Goal: Task Accomplishment & Management: Complete application form

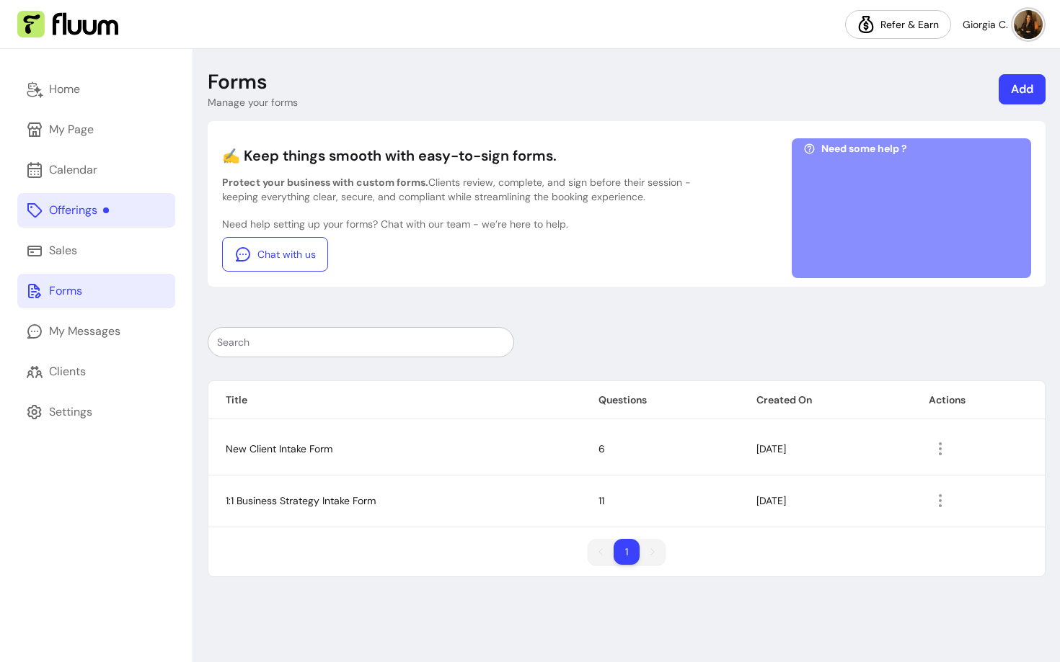
click at [86, 211] on div "Offerings" at bounding box center [79, 210] width 60 height 17
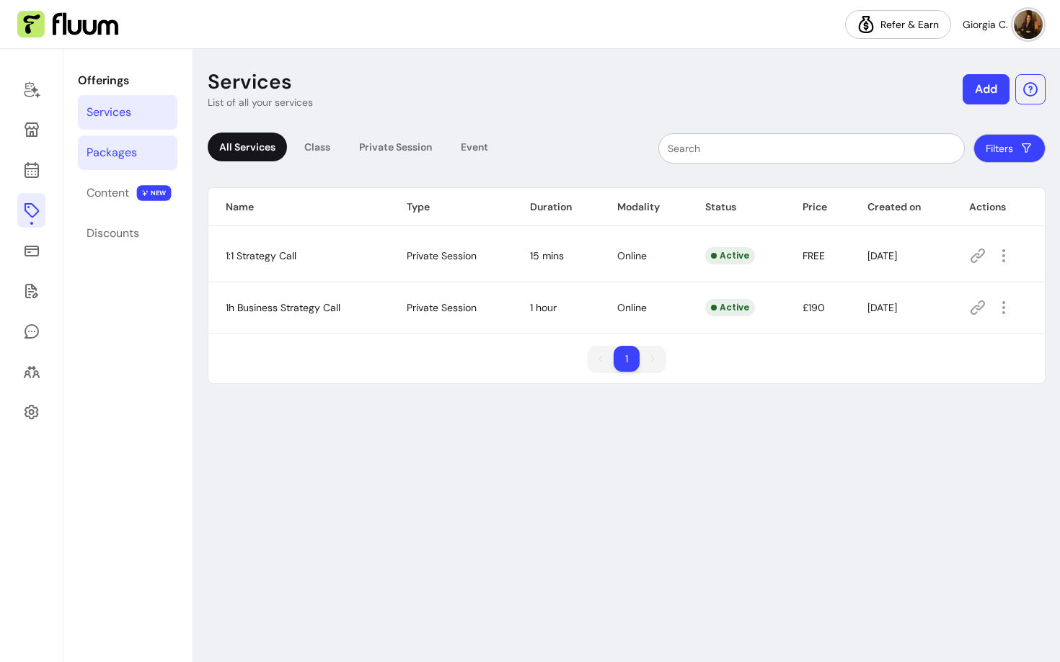
click at [111, 157] on div "Packages" at bounding box center [112, 152] width 50 height 17
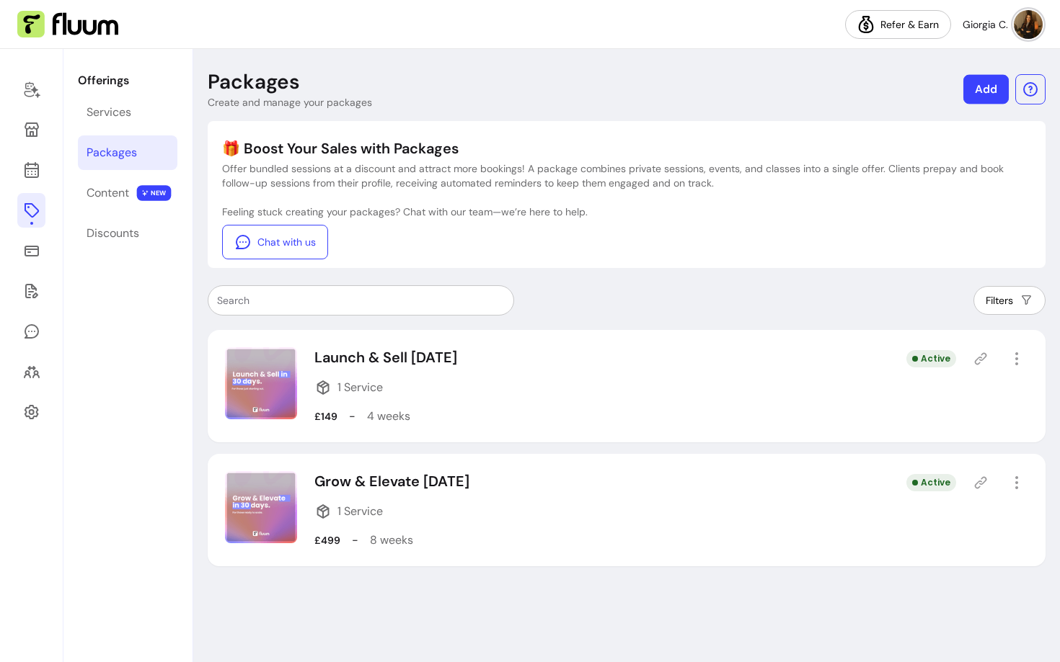
click at [975, 101] on link "Add" at bounding box center [985, 90] width 45 height 30
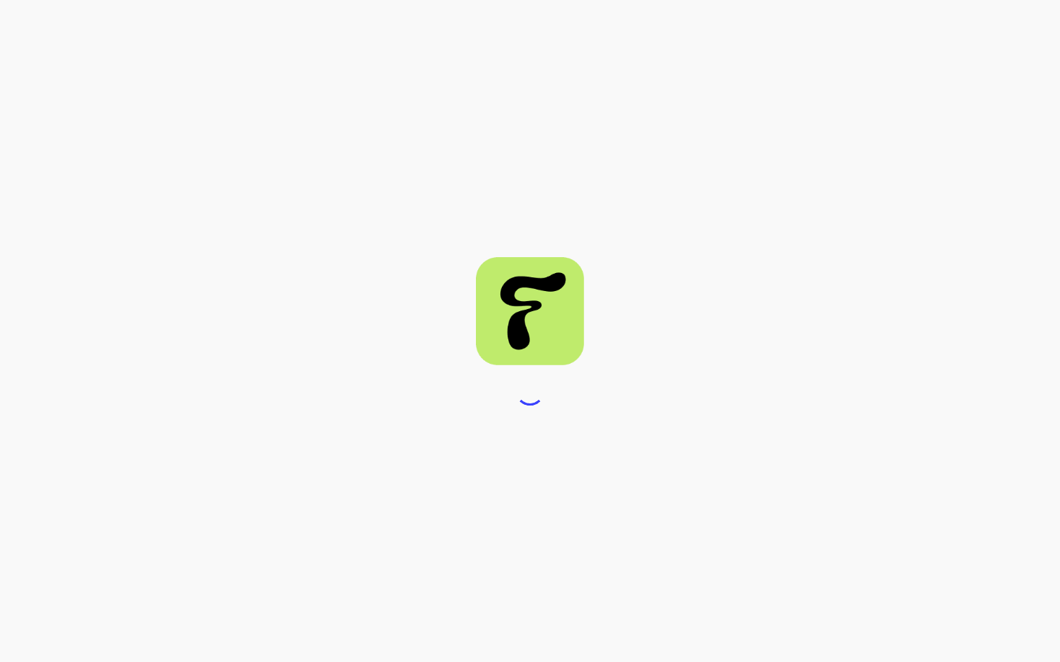
select select "***"
select select "****"
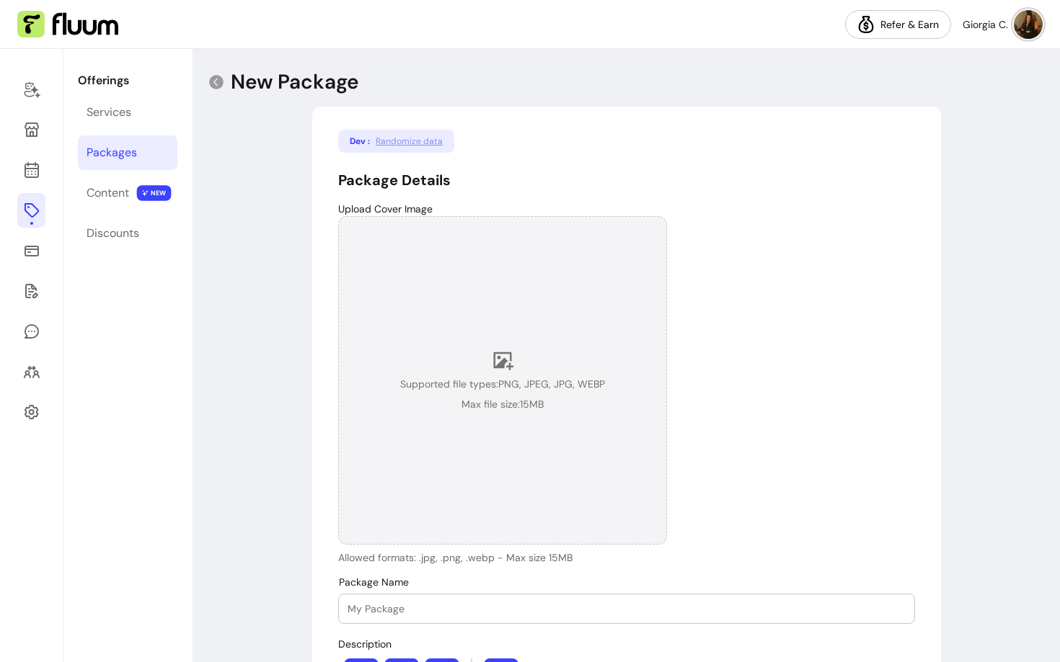
click at [490, 438] on div "Supported file types: PNG, JPEG, JPG, WEBP Max file size: 15 MB" at bounding box center [502, 380] width 329 height 329
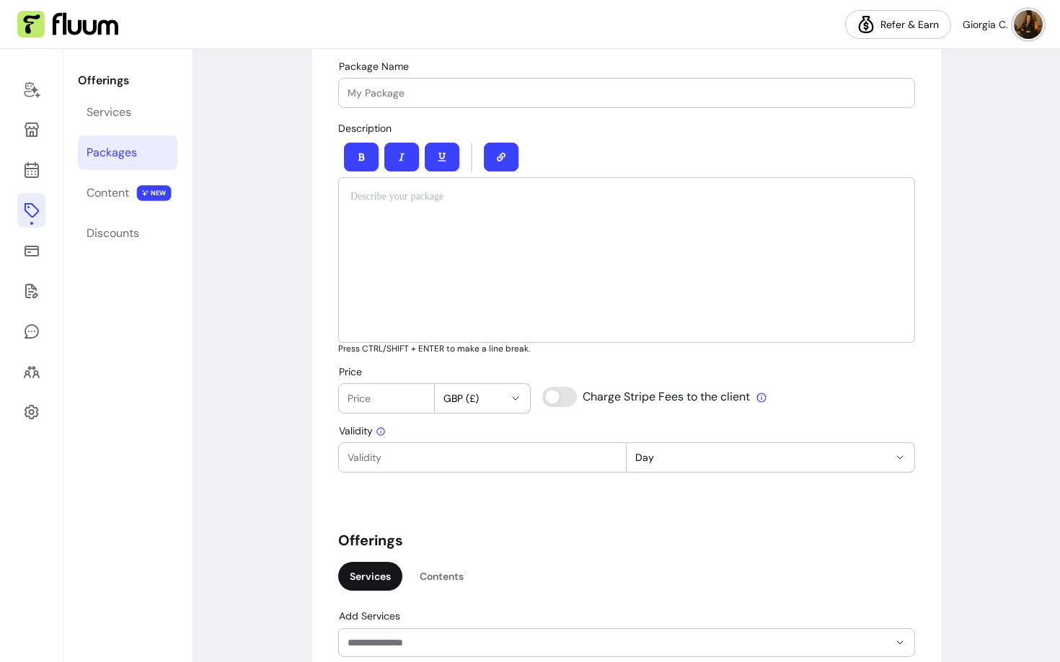
scroll to position [526, 0]
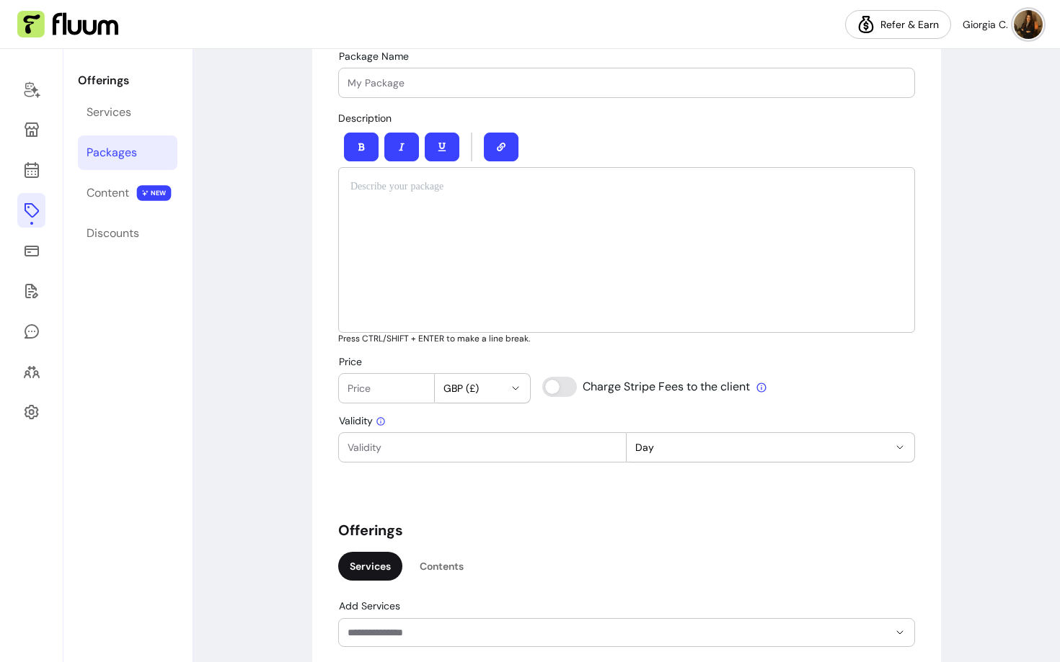
click at [384, 72] on div at bounding box center [626, 82] width 558 height 29
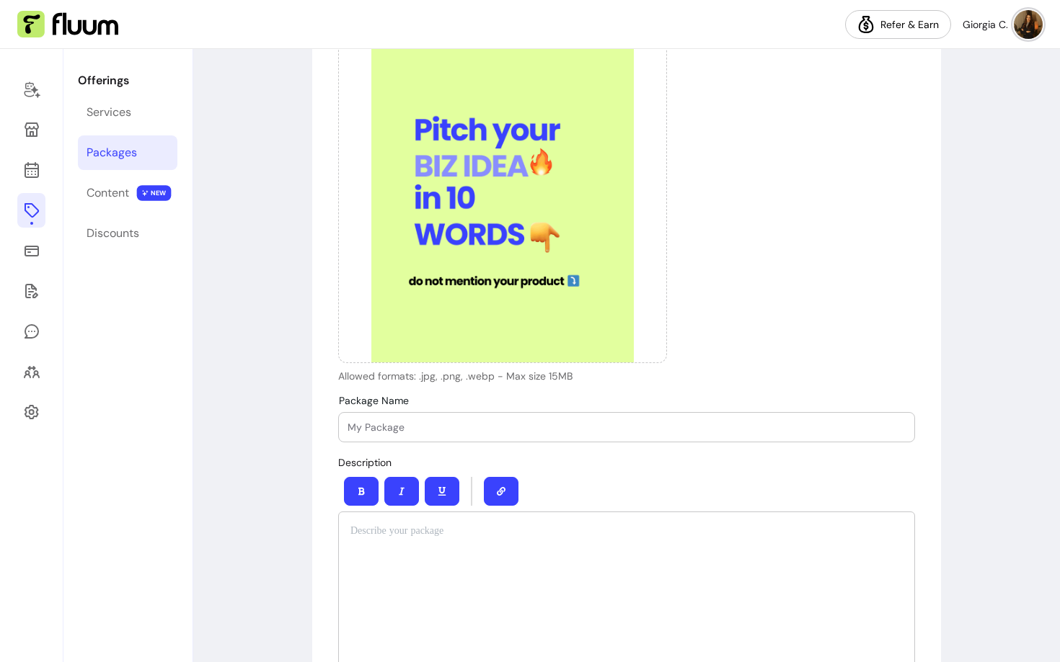
scroll to position [182, 0]
drag, startPoint x: 390, startPoint y: 427, endPoint x: 531, endPoint y: 433, distance: 141.4
click at [531, 433] on input "My Master Business Course" at bounding box center [626, 427] width 558 height 14
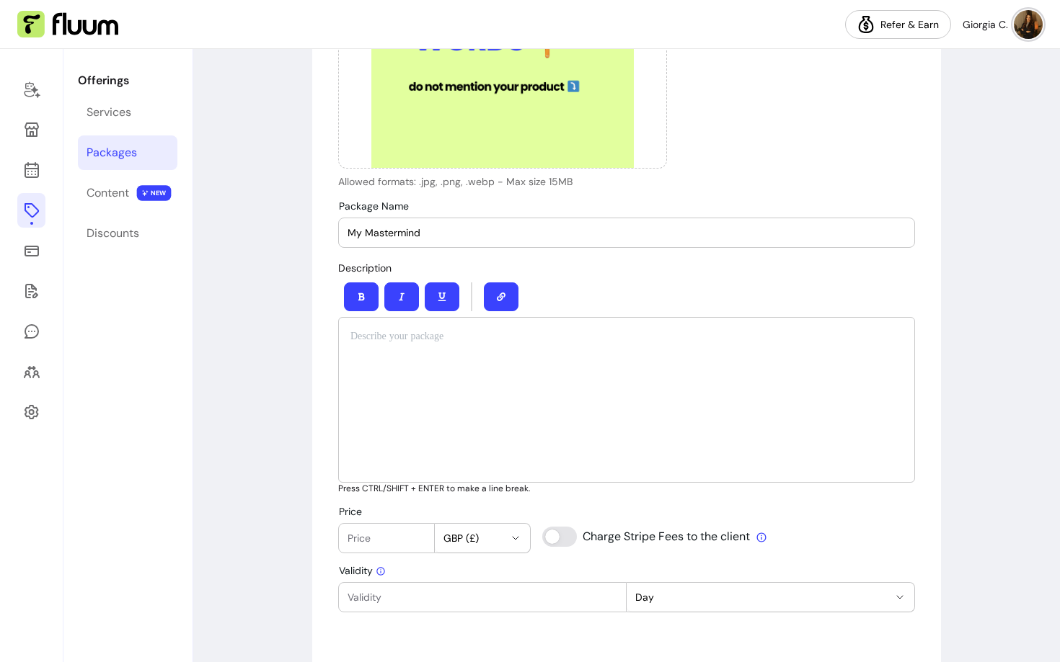
scroll to position [389, 0]
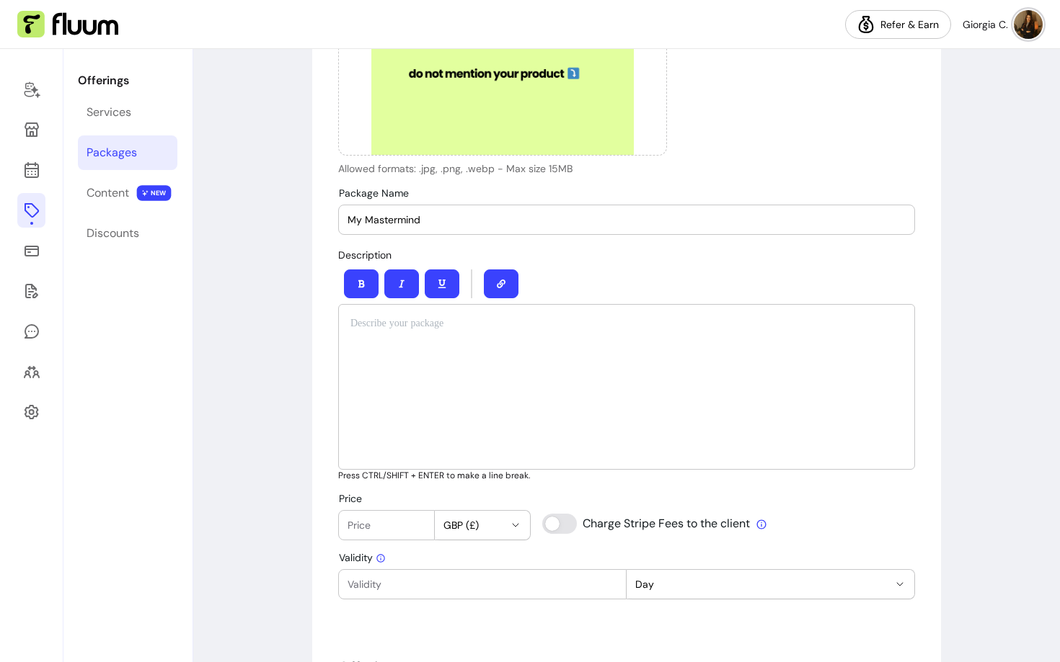
type input "My Mastermind"
click at [489, 371] on div at bounding box center [626, 387] width 577 height 166
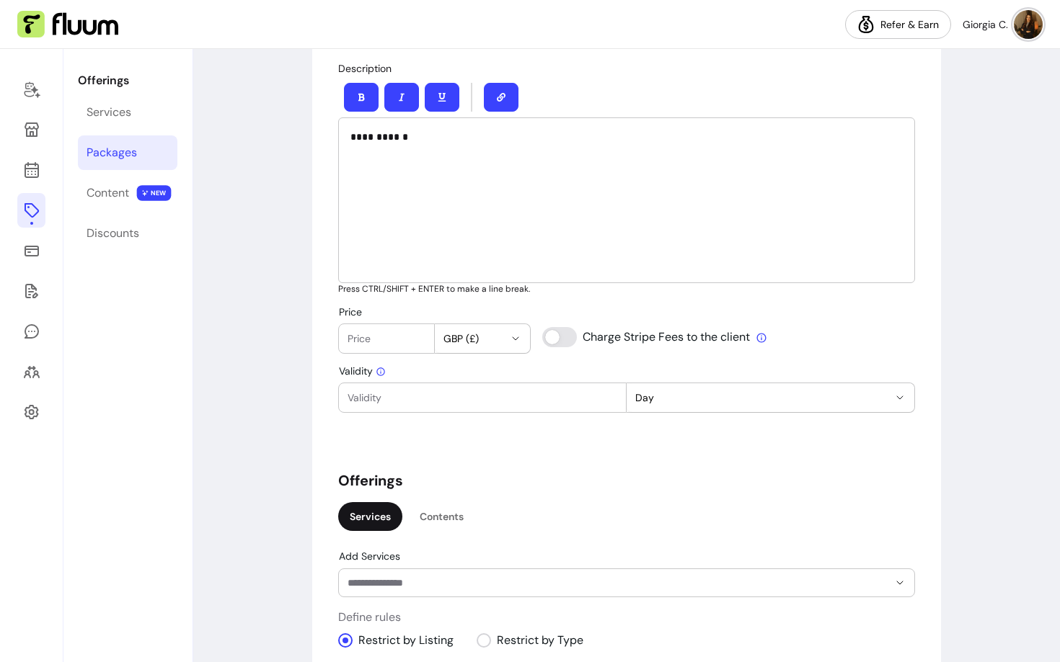
scroll to position [597, 0]
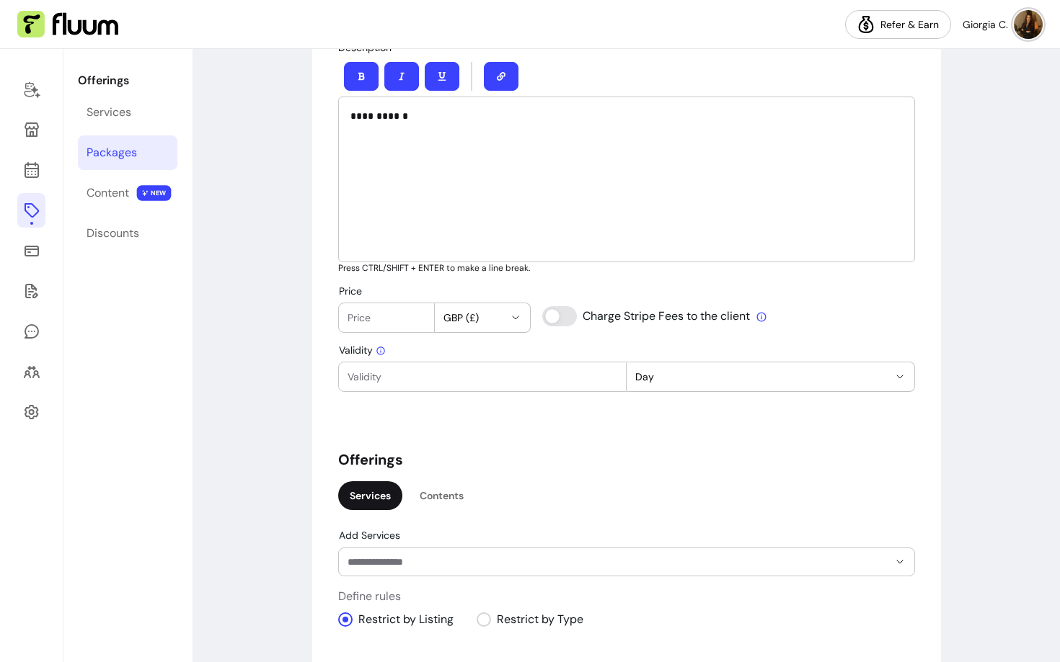
click at [365, 313] on input "Price" at bounding box center [386, 318] width 78 height 14
type input "150"
click at [377, 365] on div at bounding box center [482, 377] width 270 height 29
type input "2"
click at [688, 371] on span "Days" at bounding box center [761, 377] width 253 height 14
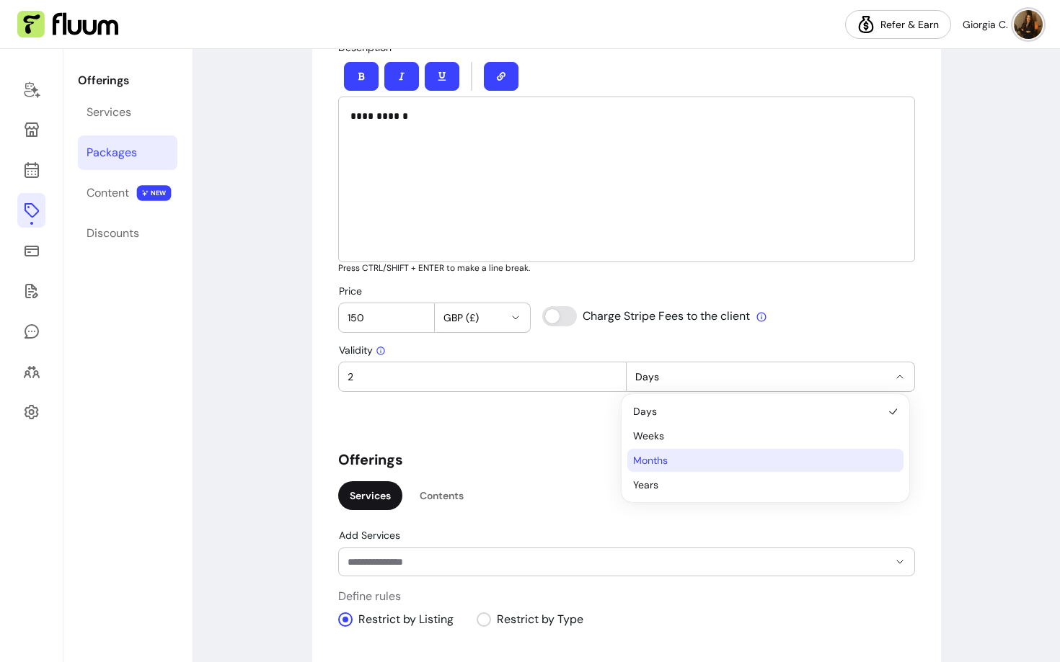
click at [670, 466] on span "Months" at bounding box center [758, 460] width 250 height 14
select select "******"
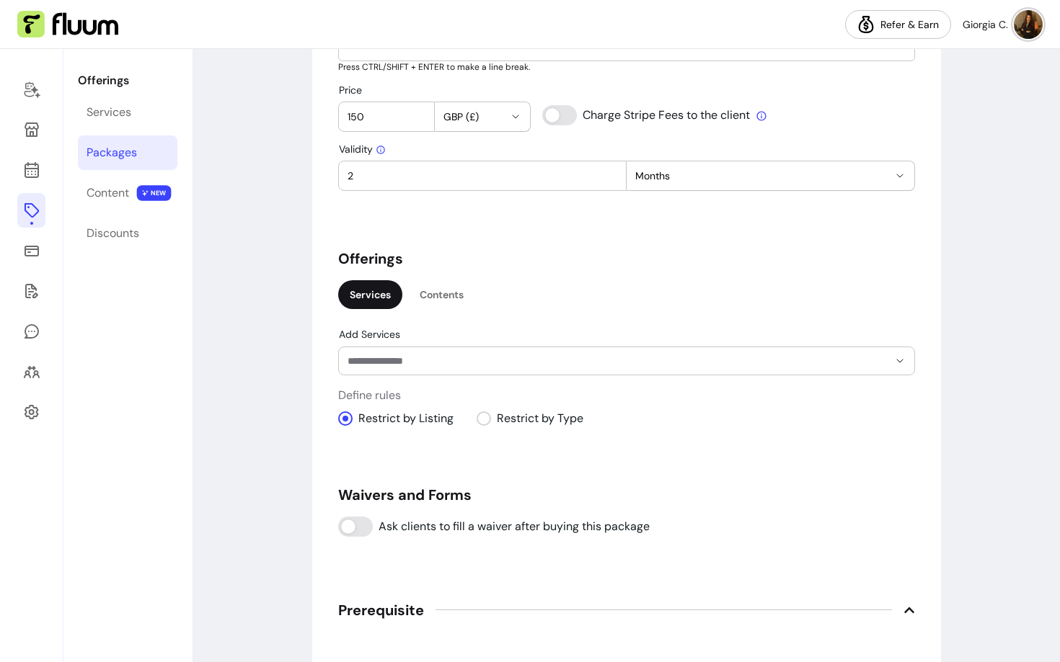
click at [421, 363] on input "Add Services" at bounding box center [606, 361] width 518 height 14
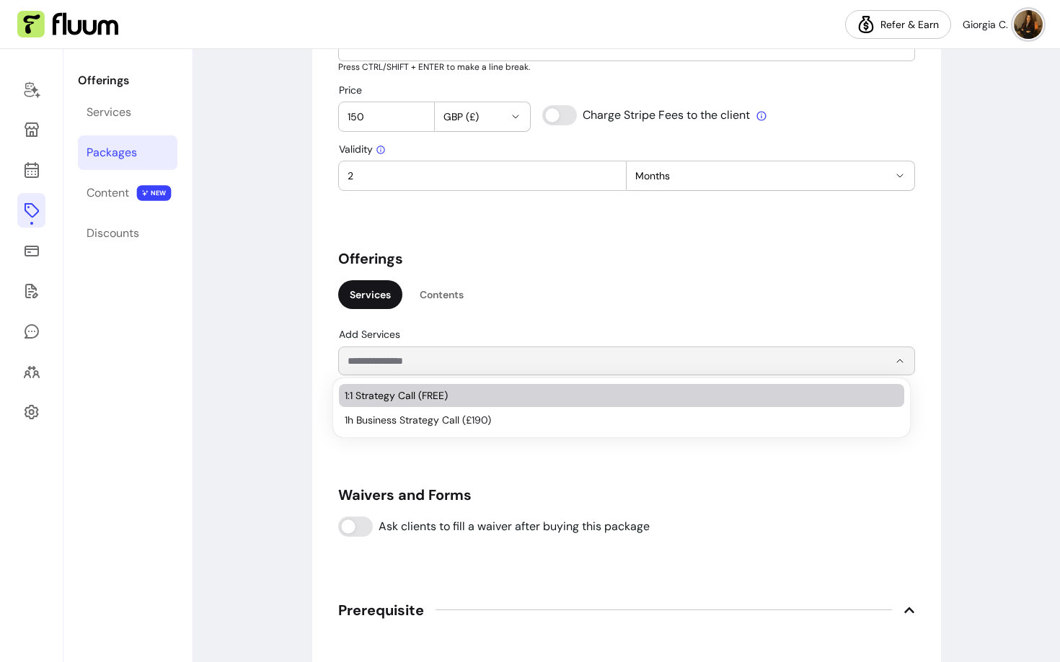
click at [389, 396] on span "1:1 Strategy Call (FREE)" at bounding box center [614, 396] width 539 height 14
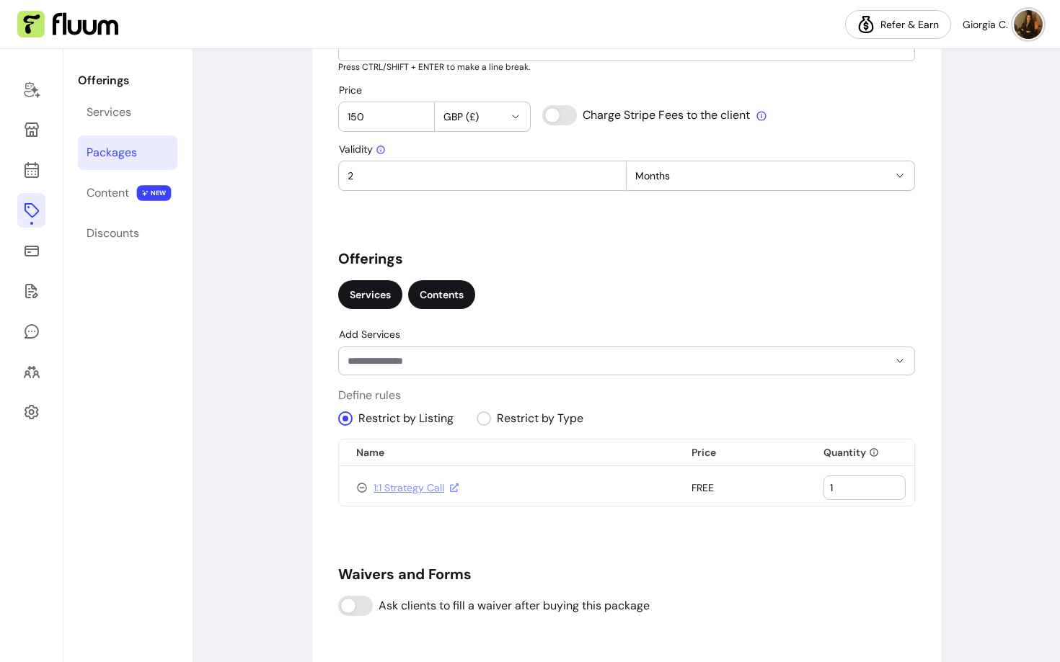
click at [429, 300] on div "Contents" at bounding box center [441, 294] width 67 height 29
click at [365, 291] on div "Services" at bounding box center [370, 294] width 64 height 29
click at [453, 297] on div "Contents" at bounding box center [441, 294] width 67 height 29
click at [448, 365] on input "Add Contents" at bounding box center [606, 361] width 518 height 14
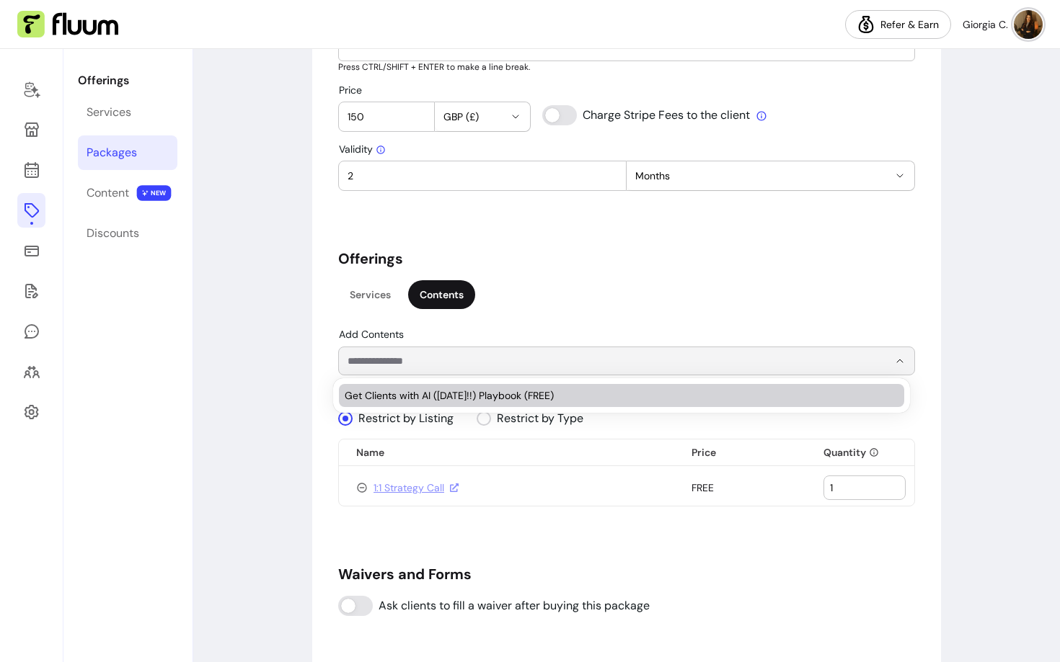
click at [441, 402] on span "Get Clients with AI ([DATE]!!) Playbook (FREE)" at bounding box center [614, 396] width 539 height 14
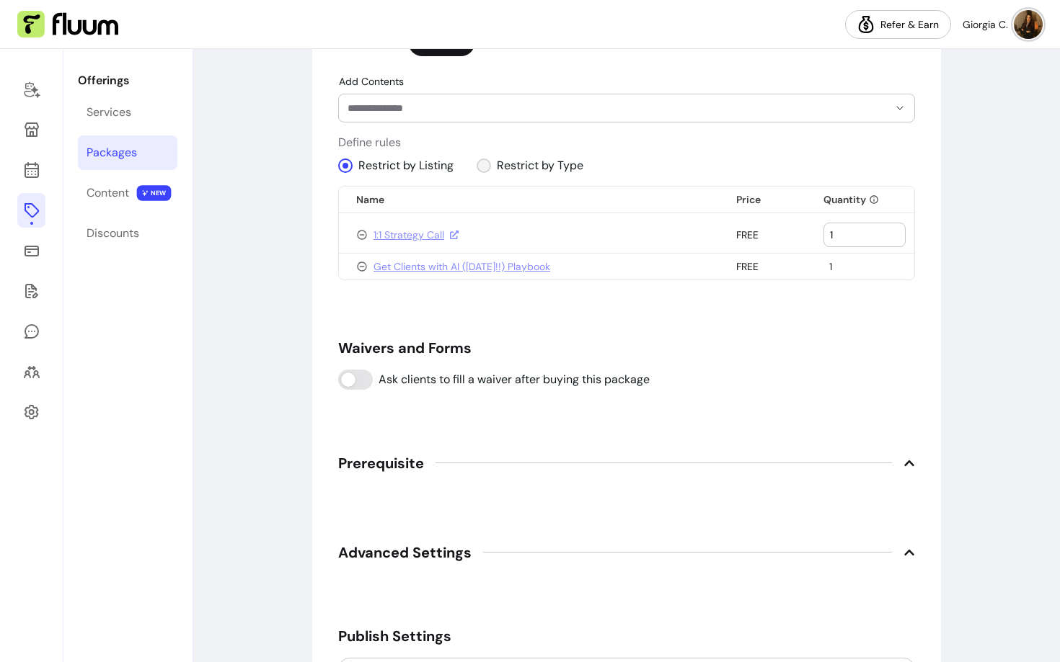
scroll to position [1050, 0]
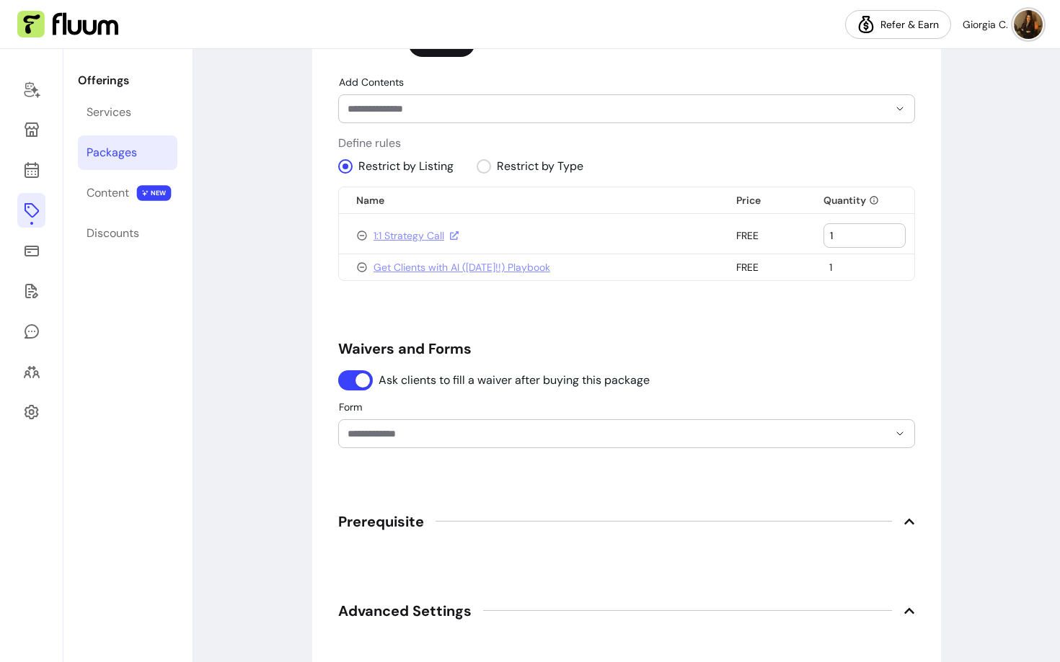
click at [359, 438] on input "Form" at bounding box center [606, 434] width 518 height 14
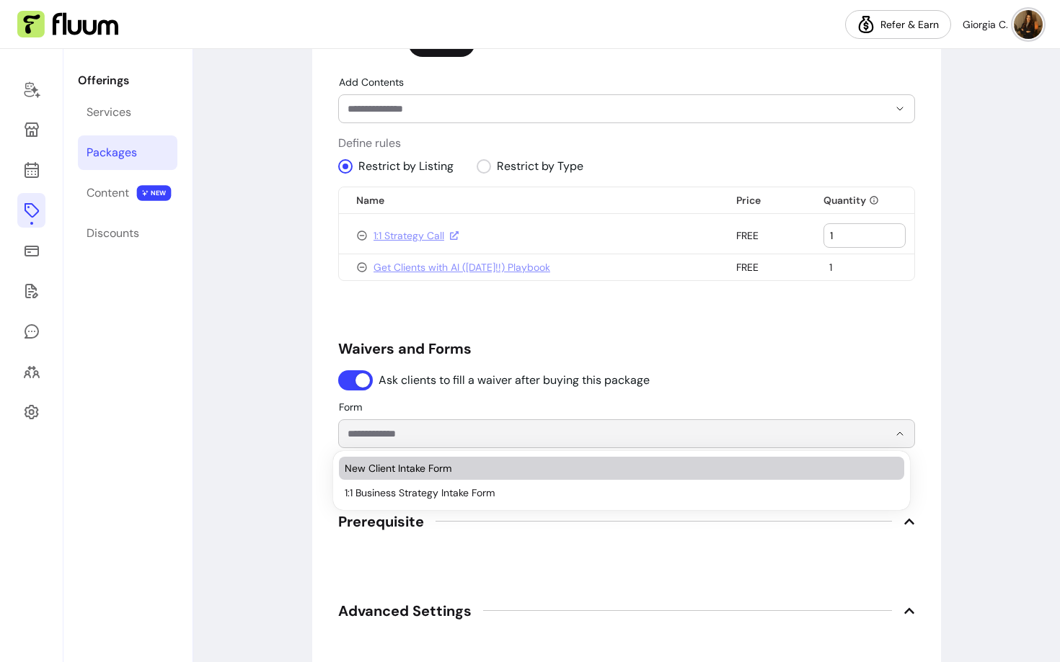
click at [387, 475] on span "New Client Intake Form" at bounding box center [614, 468] width 539 height 14
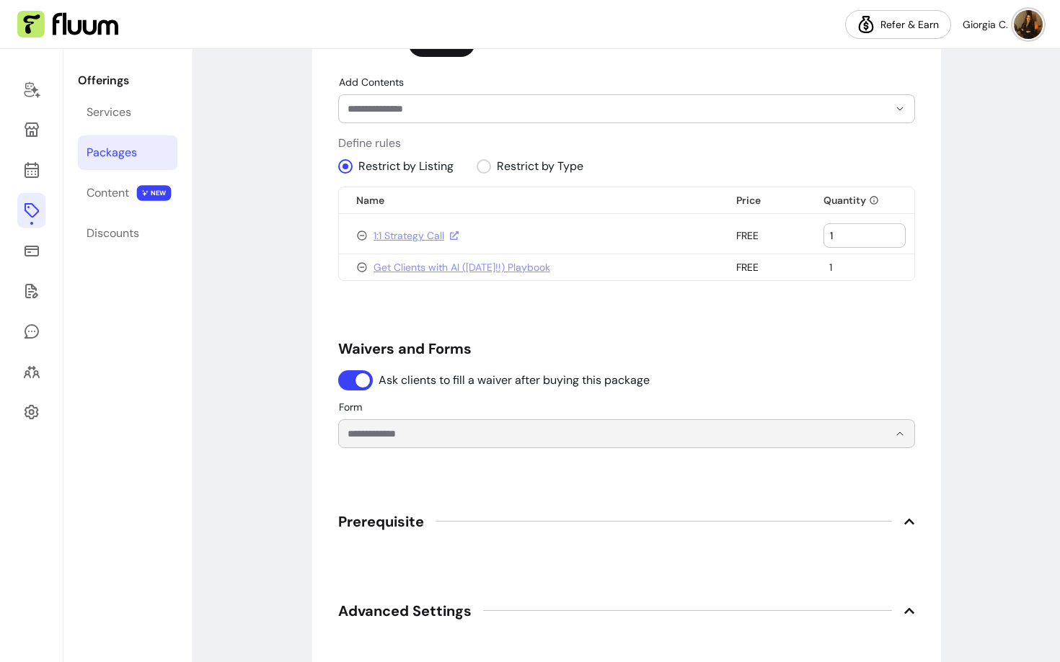
type input "**********"
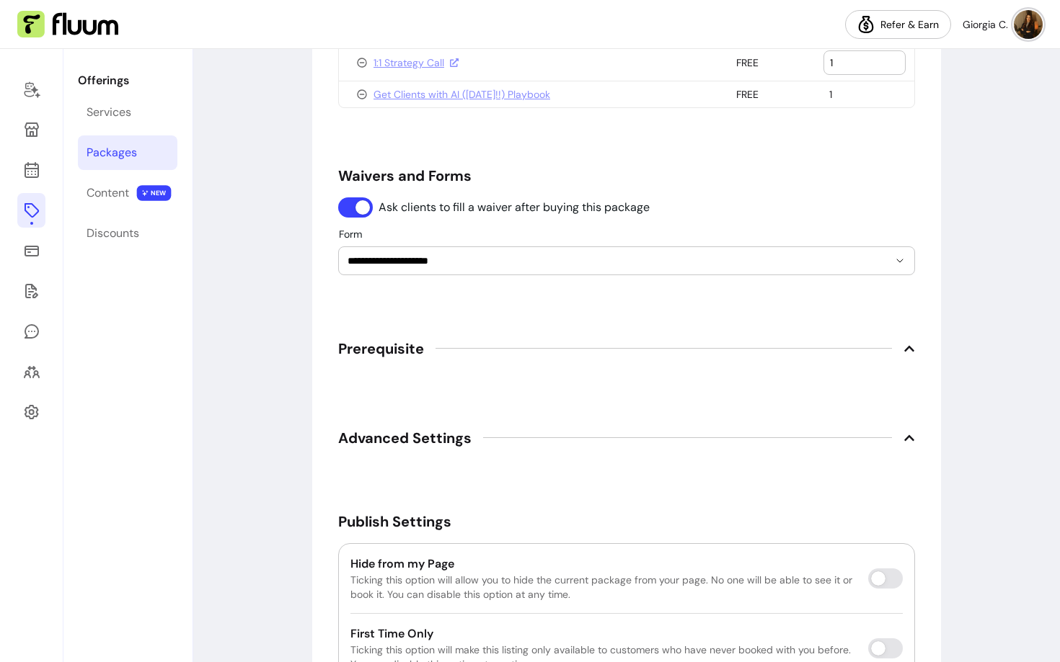
click at [386, 345] on span "Prerequisite" at bounding box center [381, 349] width 86 height 20
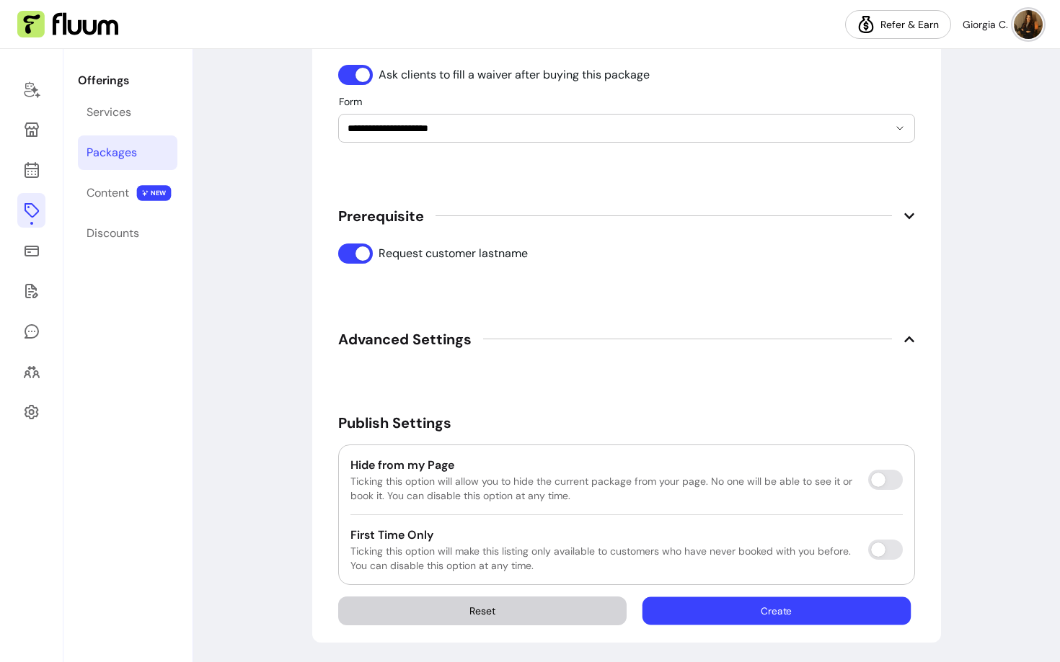
click at [702, 607] on button "Create" at bounding box center [776, 611] width 268 height 28
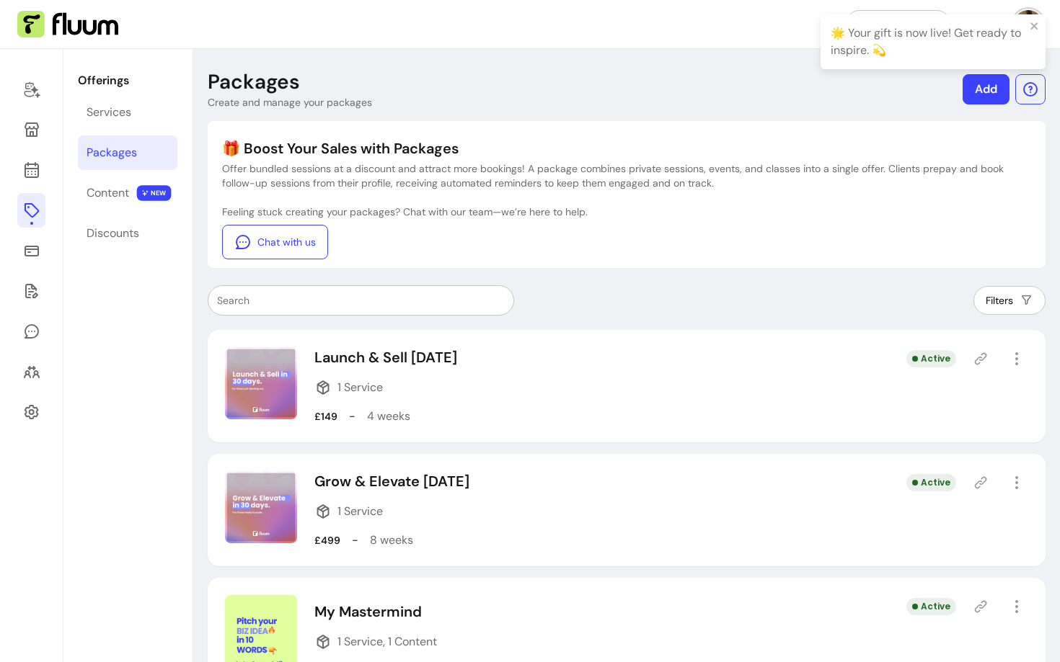
scroll to position [61, 0]
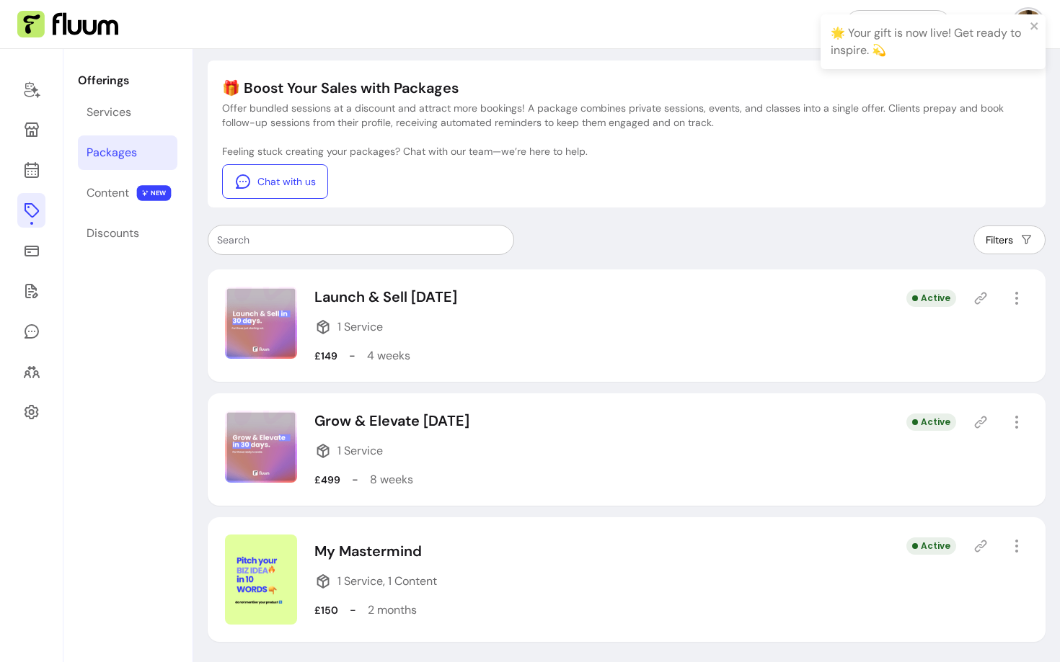
click at [975, 545] on icon at bounding box center [981, 547] width 12 height 12
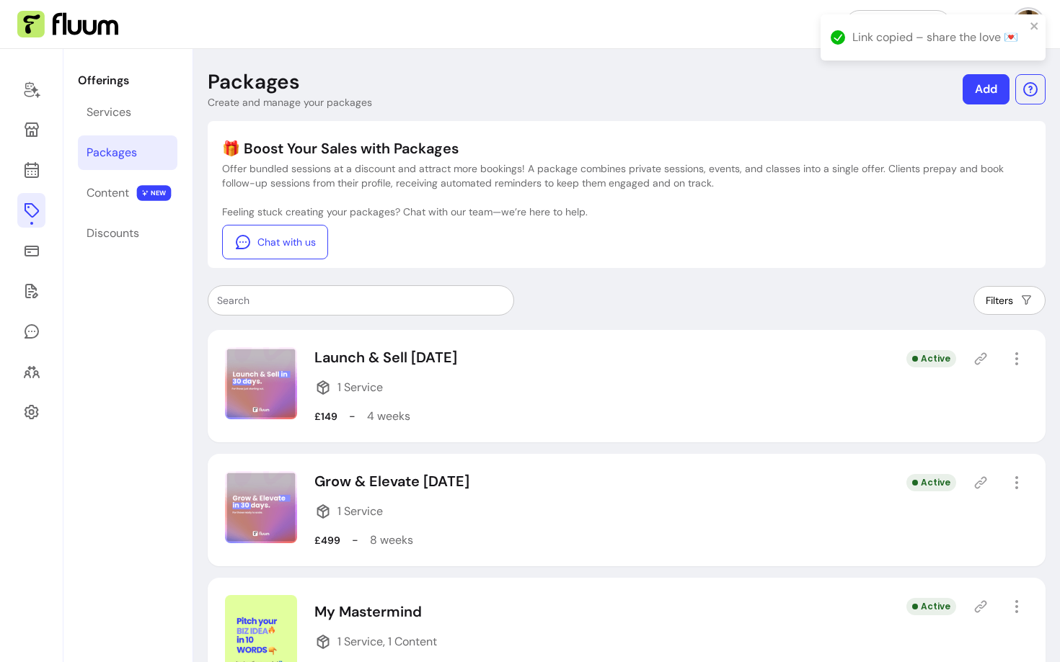
scroll to position [61, 0]
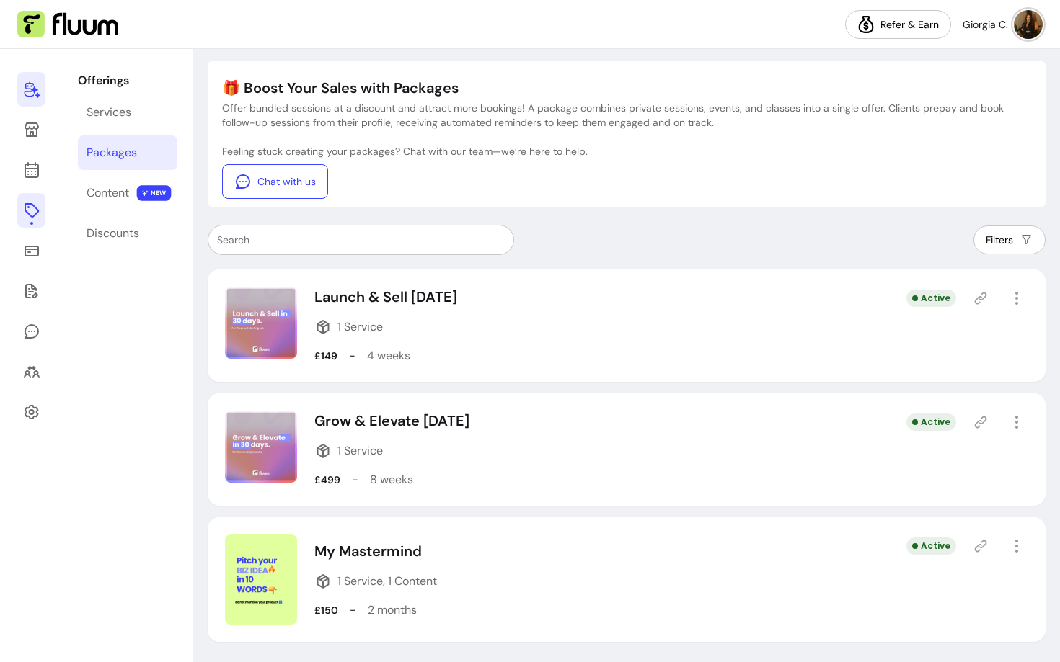
click at [28, 90] on icon at bounding box center [31, 89] width 17 height 17
